Goal: Use online tool/utility

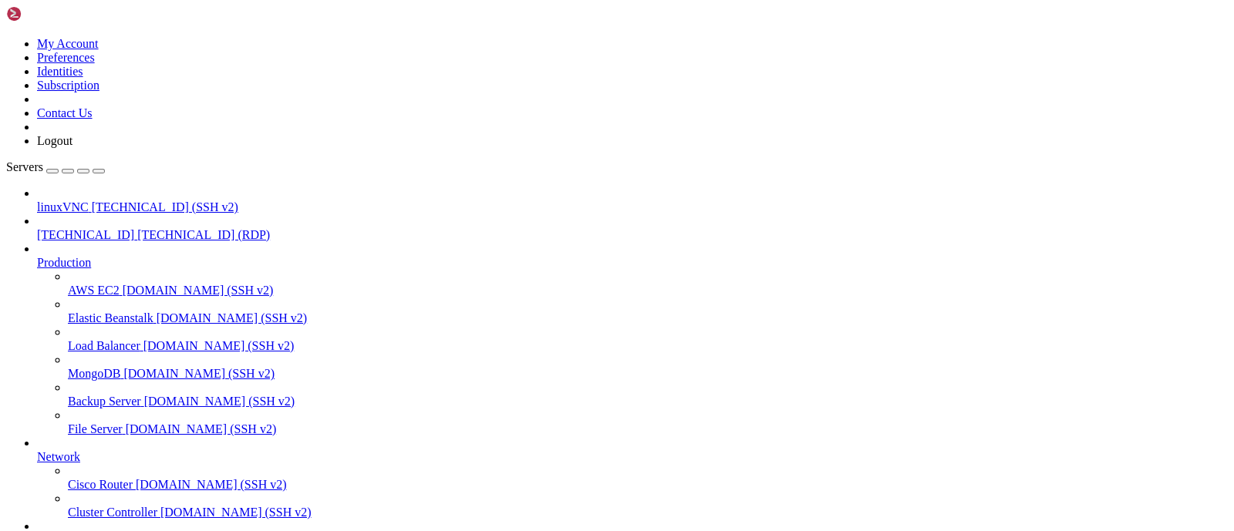
drag, startPoint x: 382, startPoint y: 1178, endPoint x: 312, endPoint y: 1176, distance: 70.2
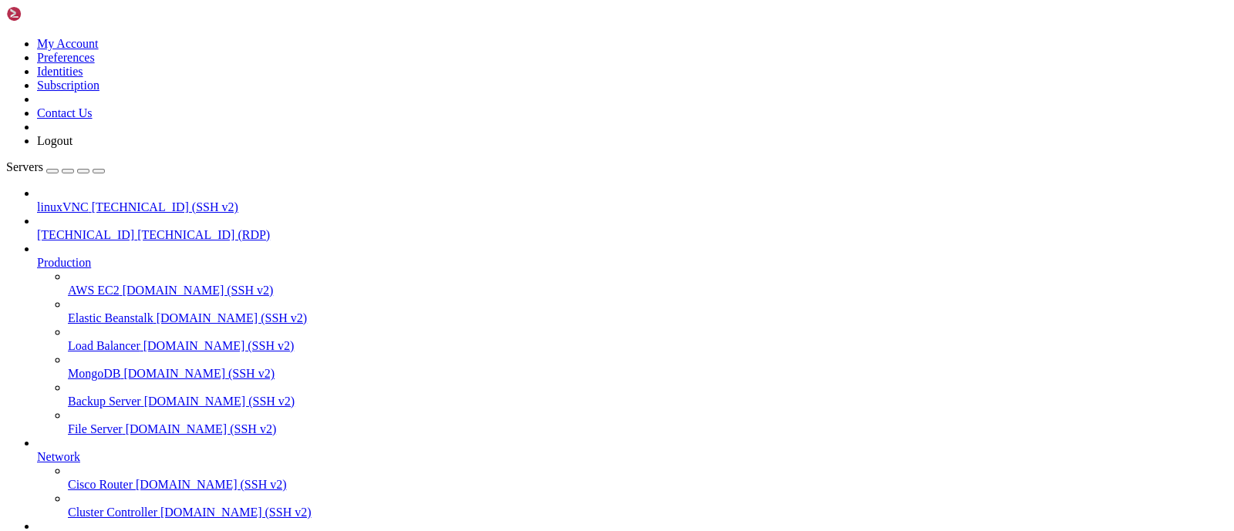
drag, startPoint x: 698, startPoint y: 1166, endPoint x: 791, endPoint y: 1160, distance: 93.4
drag, startPoint x: 756, startPoint y: 1171, endPoint x: 884, endPoint y: 1171, distance: 128.0
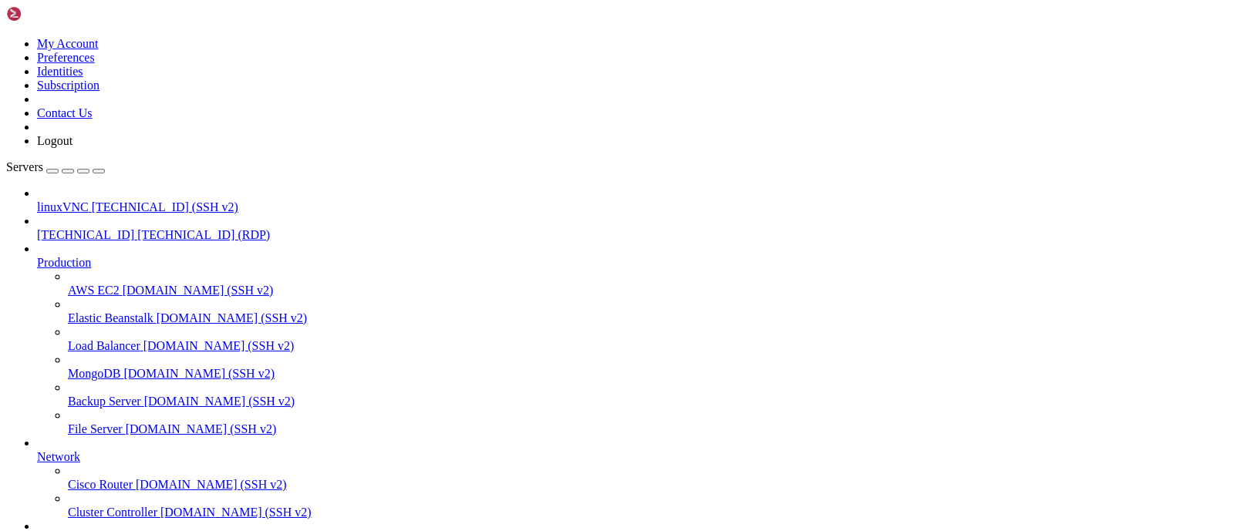
drag, startPoint x: 824, startPoint y: 1169, endPoint x: 783, endPoint y: 1179, distance: 42.8
